Goal: Check status: Check status

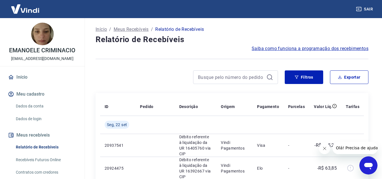
drag, startPoint x: 320, startPoint y: 150, endPoint x: 624, endPoint y: 290, distance: 334.6
click at [322, 149] on icon "Fechar mensagem da empresa" at bounding box center [324, 148] width 5 height 5
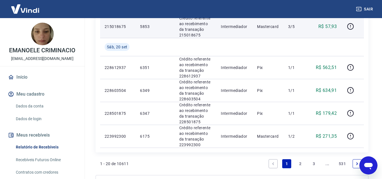
scroll to position [509, 0]
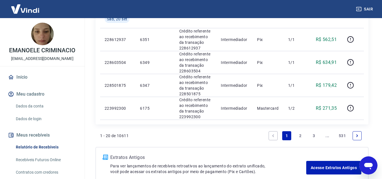
click at [301, 131] on link "2" at bounding box center [300, 135] width 9 height 9
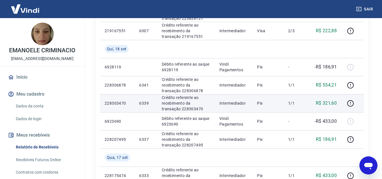
scroll to position [340, 0]
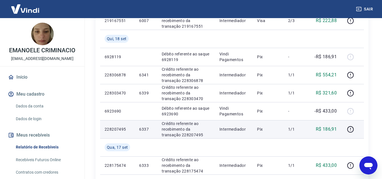
click at [146, 128] on p "6337" at bounding box center [145, 130] width 13 height 6
copy p "6337"
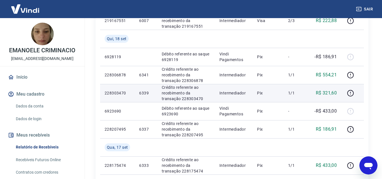
click at [147, 93] on p "6339" at bounding box center [145, 93] width 13 height 6
copy p "6339"
click at [332, 93] on p "R$ 321,60" at bounding box center [326, 93] width 21 height 7
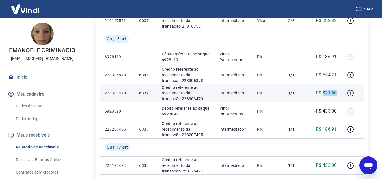
copy p "321,60"
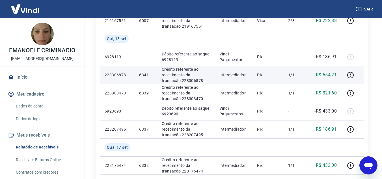
click at [144, 72] on p "6341" at bounding box center [145, 75] width 13 height 6
copy p "6341"
click at [331, 74] on p "R$ 554,21" at bounding box center [326, 75] width 21 height 7
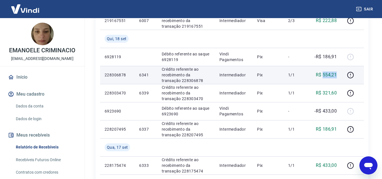
copy p "554,21"
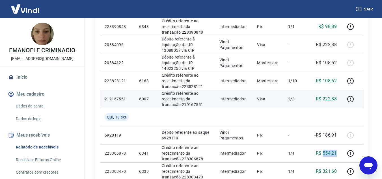
scroll to position [255, 0]
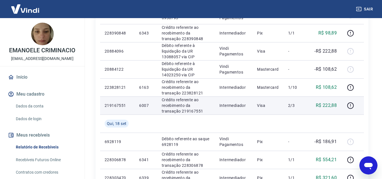
click at [144, 107] on p "6007" at bounding box center [145, 106] width 13 height 6
copy p "6007"
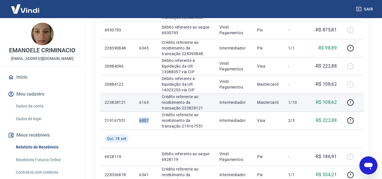
scroll to position [226, 0]
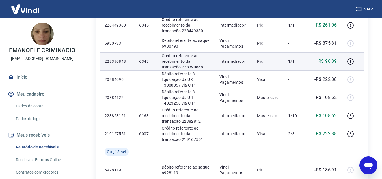
click at [141, 61] on p "6343" at bounding box center [145, 62] width 13 height 6
copy p "6343"
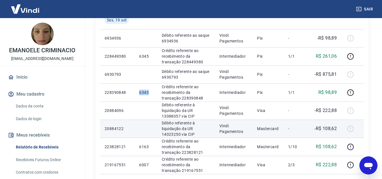
scroll to position [170, 0]
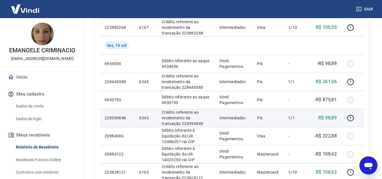
click at [330, 116] on p "R$ 98,89" at bounding box center [328, 118] width 18 height 7
copy p "98,89"
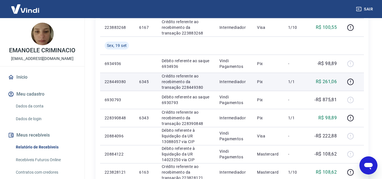
click at [142, 82] on p "6345" at bounding box center [145, 82] width 13 height 6
copy p "6345"
click at [334, 81] on p "R$ 261,06" at bounding box center [326, 81] width 21 height 7
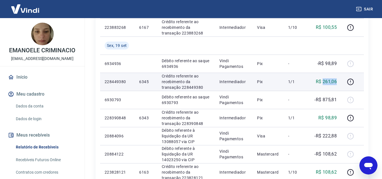
copy p "261,06"
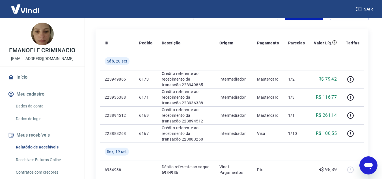
scroll to position [57, 0]
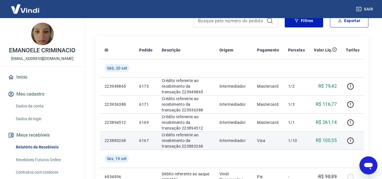
click at [145, 142] on p "6167" at bounding box center [145, 141] width 13 height 6
click at [330, 141] on p "R$ 100,55" at bounding box center [326, 140] width 21 height 7
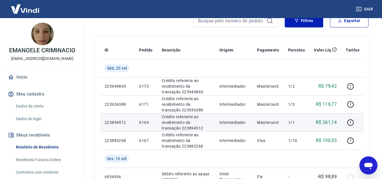
click at [142, 124] on p "6169" at bounding box center [145, 123] width 13 height 6
click at [142, 123] on p "6169" at bounding box center [145, 123] width 13 height 6
click at [334, 122] on p "R$ 261,14" at bounding box center [326, 122] width 21 height 7
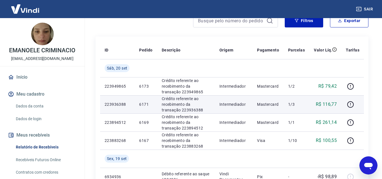
click at [145, 104] on p "6171" at bounding box center [145, 105] width 13 height 6
click at [334, 102] on p "R$ 116,77" at bounding box center [326, 104] width 21 height 7
click at [334, 103] on p "R$ 116,77" at bounding box center [326, 104] width 21 height 7
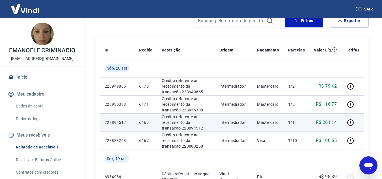
click at [323, 114] on td "R$ 261,14" at bounding box center [326, 122] width 32 height 18
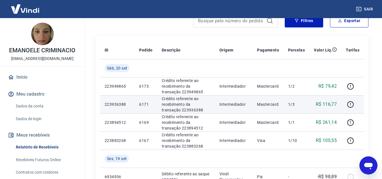
click at [327, 105] on p "R$ 116,77" at bounding box center [326, 104] width 21 height 7
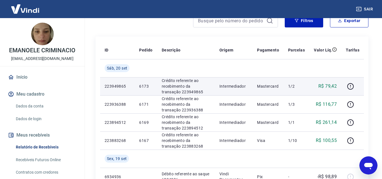
click at [145, 86] on p "6173" at bounding box center [145, 86] width 13 height 6
click at [332, 84] on p "R$ 79,42" at bounding box center [328, 86] width 18 height 7
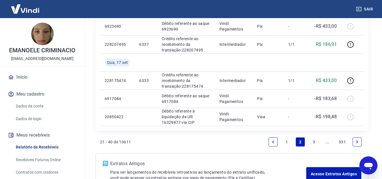
scroll to position [464, 0]
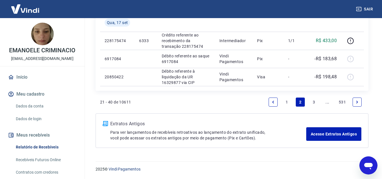
click at [286, 99] on link "1" at bounding box center [286, 102] width 9 height 9
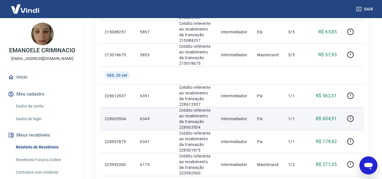
scroll to position [452, 0]
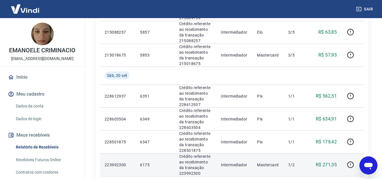
click at [144, 162] on p "6175" at bounding box center [155, 165] width 30 height 6
click at [331, 162] on p "R$ 271,35" at bounding box center [326, 165] width 21 height 7
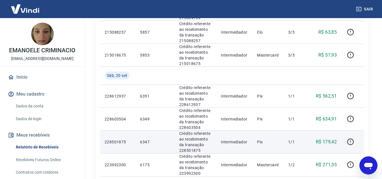
click at [147, 139] on p "6347" at bounding box center [155, 142] width 30 height 6
click at [331, 139] on p "R$ 179,42" at bounding box center [326, 142] width 21 height 7
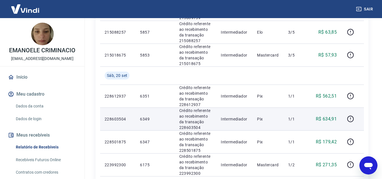
click at [145, 108] on td "6349" at bounding box center [155, 119] width 39 height 23
click at [145, 116] on p "6349" at bounding box center [155, 119] width 30 height 6
click at [332, 116] on p "R$ 634,91" at bounding box center [326, 119] width 21 height 7
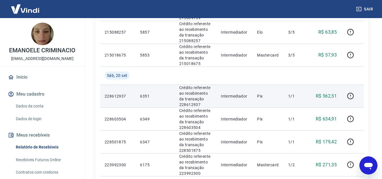
click at [144, 93] on p "6351" at bounding box center [155, 96] width 30 height 6
click at [335, 93] on p "R$ 562,51" at bounding box center [326, 96] width 21 height 7
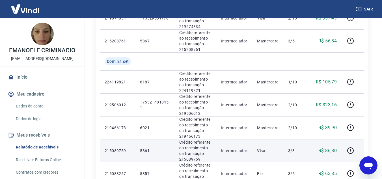
scroll to position [339, 0]
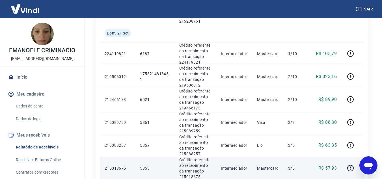
click at [146, 166] on p "5853" at bounding box center [155, 169] width 30 height 6
click at [333, 165] on p "R$ 57,93" at bounding box center [328, 168] width 18 height 7
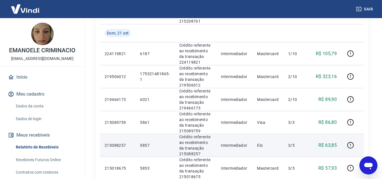
click at [147, 143] on p "5857" at bounding box center [155, 146] width 30 height 6
click at [334, 142] on p "R$ 63,85" at bounding box center [328, 145] width 18 height 7
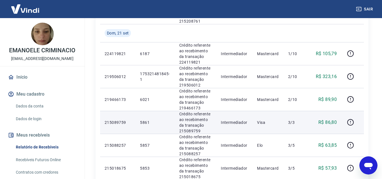
click at [146, 120] on p "5861" at bounding box center [155, 123] width 30 height 6
click at [334, 119] on p "R$ 86,80" at bounding box center [328, 122] width 18 height 7
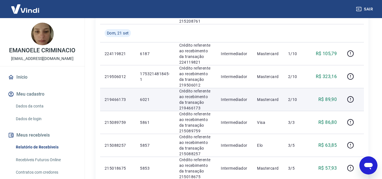
click at [145, 97] on p "6021" at bounding box center [155, 100] width 30 height 6
click at [334, 96] on p "R$ 89,90" at bounding box center [328, 99] width 18 height 7
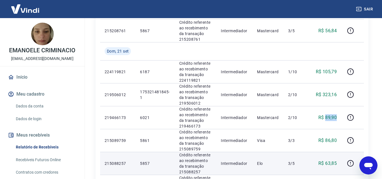
scroll to position [311, 0]
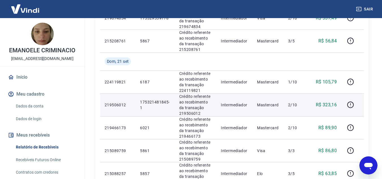
click at [114, 102] on p "219506012" at bounding box center [118, 105] width 26 height 6
click at [330, 102] on p "R$ 323,16" at bounding box center [326, 105] width 21 height 7
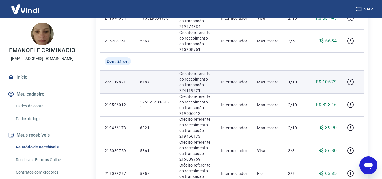
click at [146, 79] on p "6187" at bounding box center [155, 82] width 30 height 6
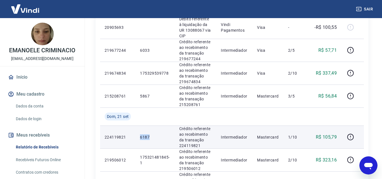
scroll to position [254, 0]
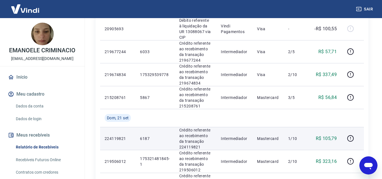
click at [330, 135] on p "R$ 105,79" at bounding box center [326, 138] width 21 height 7
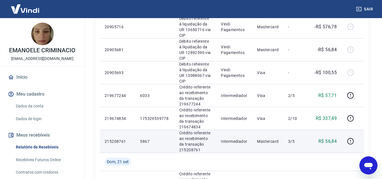
scroll to position [198, 0]
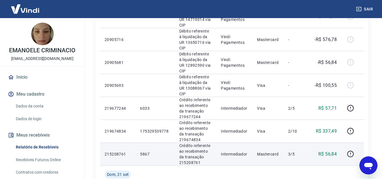
click at [147, 151] on p "5867" at bounding box center [155, 154] width 30 height 6
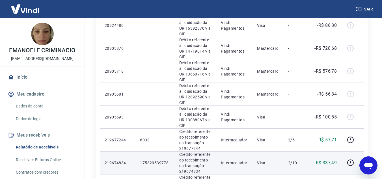
scroll to position [169, 0]
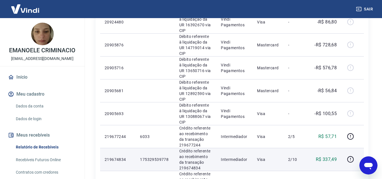
click at [115, 157] on p "219674834" at bounding box center [118, 160] width 26 height 6
click at [329, 156] on p "R$ 337,49" at bounding box center [326, 159] width 21 height 7
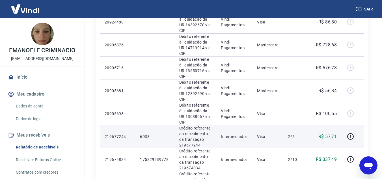
click at [145, 134] on p "6033" at bounding box center [155, 137] width 30 height 6
click at [329, 133] on p "R$ 57,71" at bounding box center [328, 136] width 18 height 7
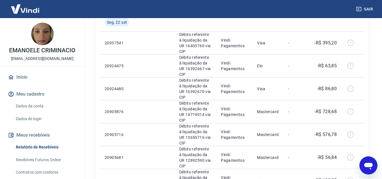
scroll to position [113, 0]
